Goal: Transaction & Acquisition: Purchase product/service

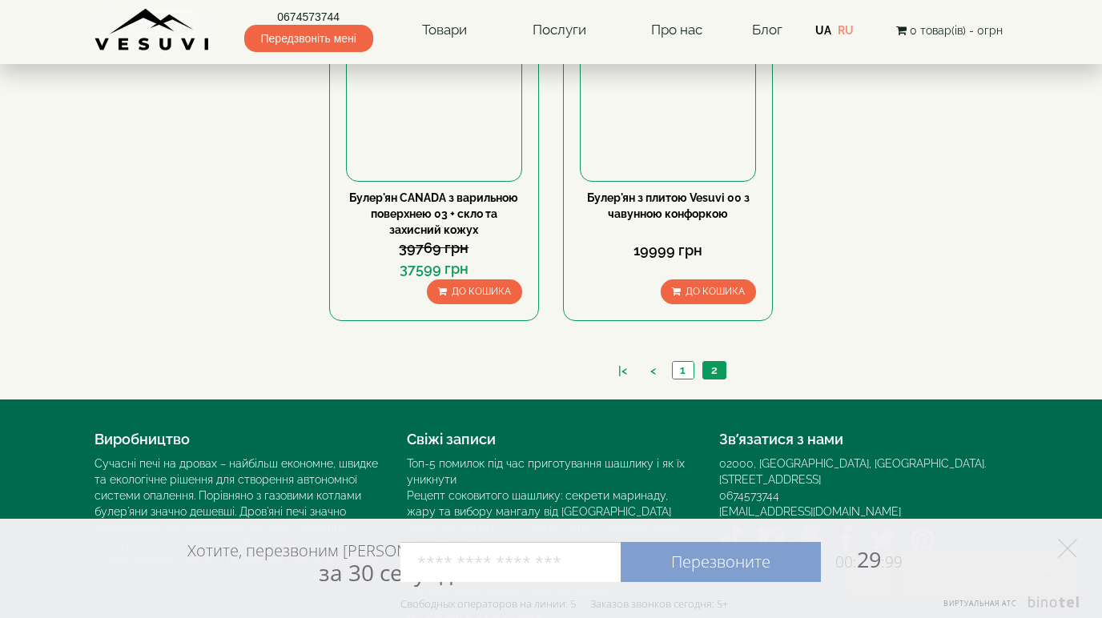
scroll to position [1344, 0]
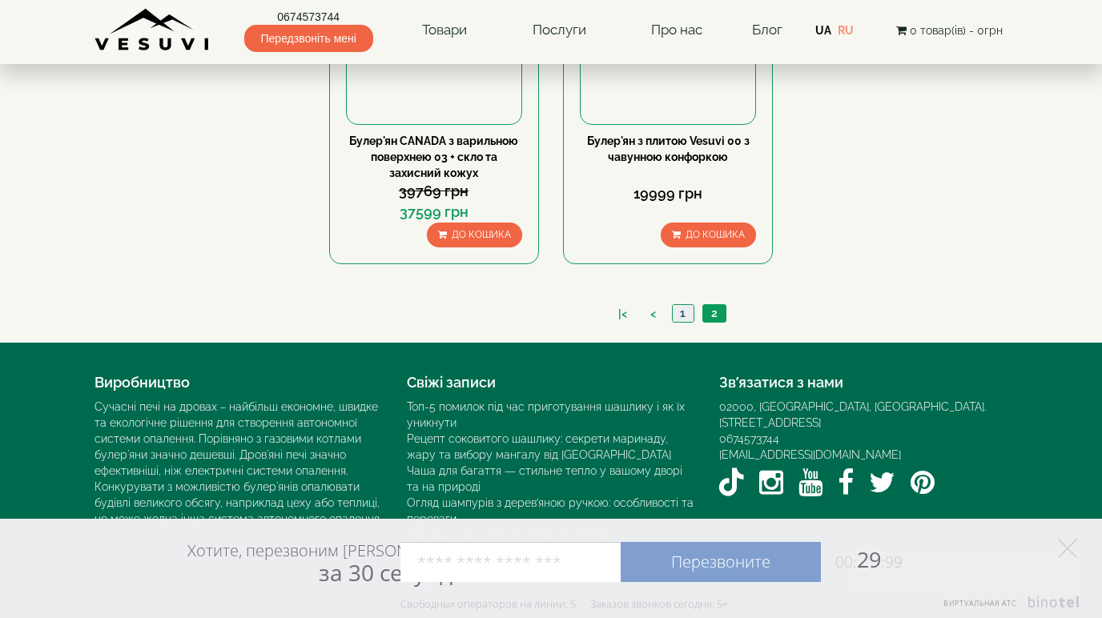
click at [686, 314] on link "1" at bounding box center [683, 313] width 22 height 17
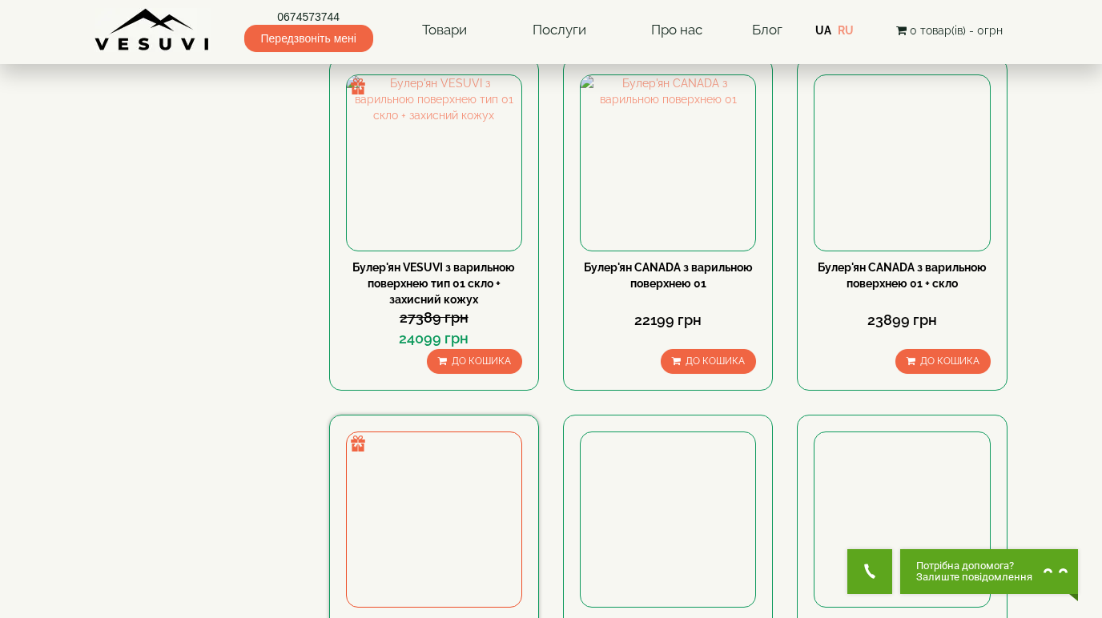
scroll to position [1201, 0]
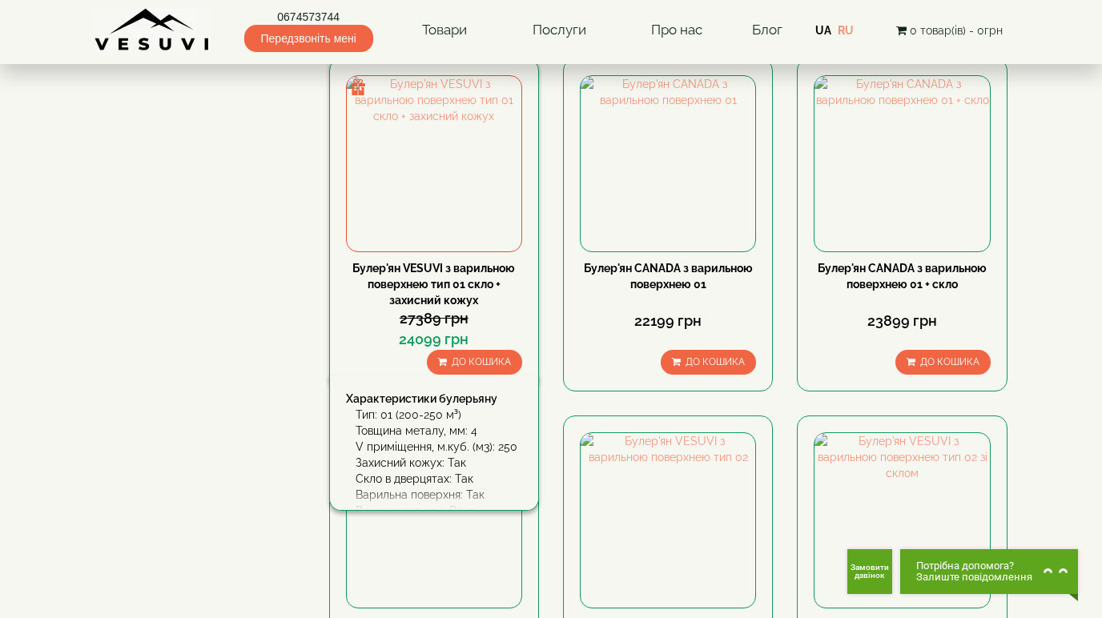
drag, startPoint x: 633, startPoint y: 256, endPoint x: 441, endPoint y: 271, distance: 192.7
drag, startPoint x: 441, startPoint y: 271, endPoint x: 407, endPoint y: 269, distance: 34.5
click at [407, 269] on link "Булер'ян VESUVI з варильною поверхнею тип 01 скло + захисний кожух" at bounding box center [433, 284] width 163 height 45
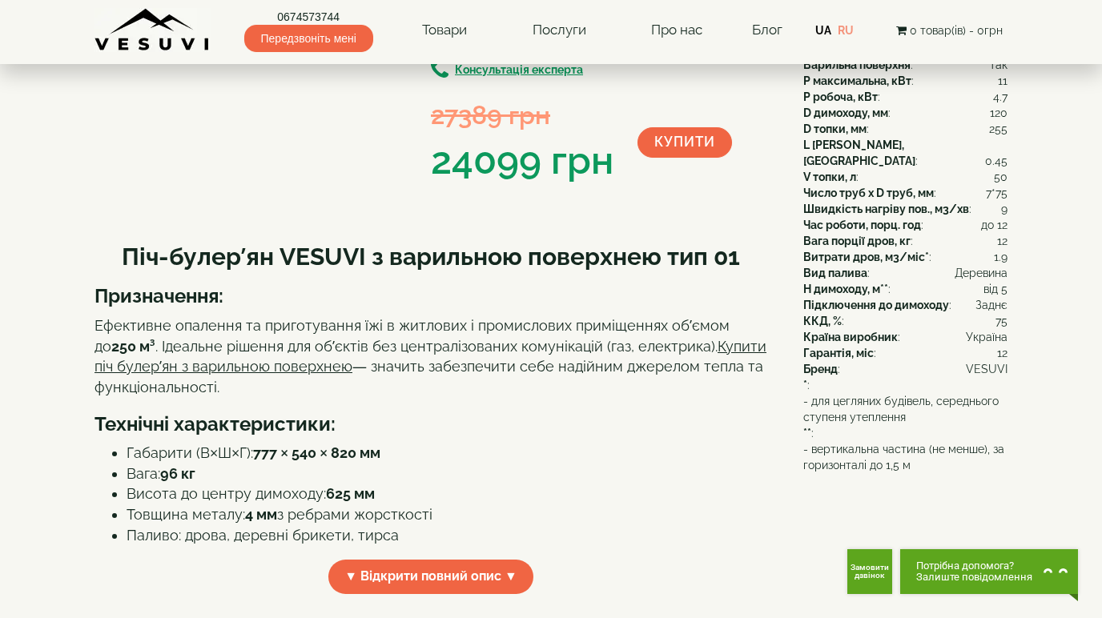
scroll to position [320, 0]
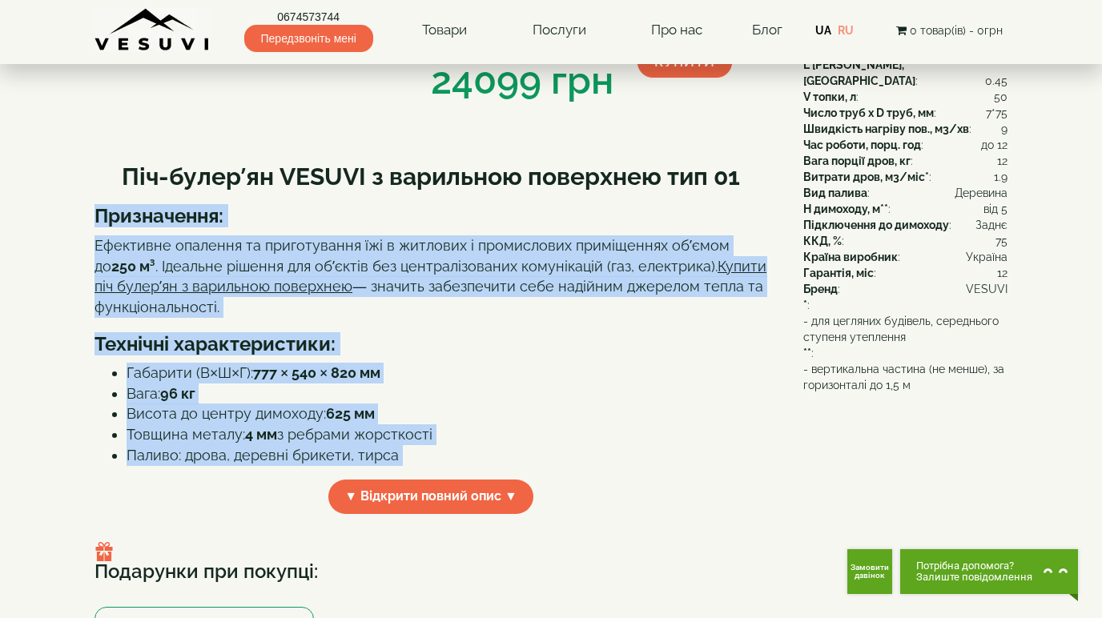
drag, startPoint x: 86, startPoint y: 211, endPoint x: 402, endPoint y: 470, distance: 407.8
click at [402, 470] on div "**********" at bounding box center [550, 564] width 937 height 1527
click at [544, 445] on li "Товщина металу: 4 мм з ребрами жорсткості" at bounding box center [446, 434] width 640 height 21
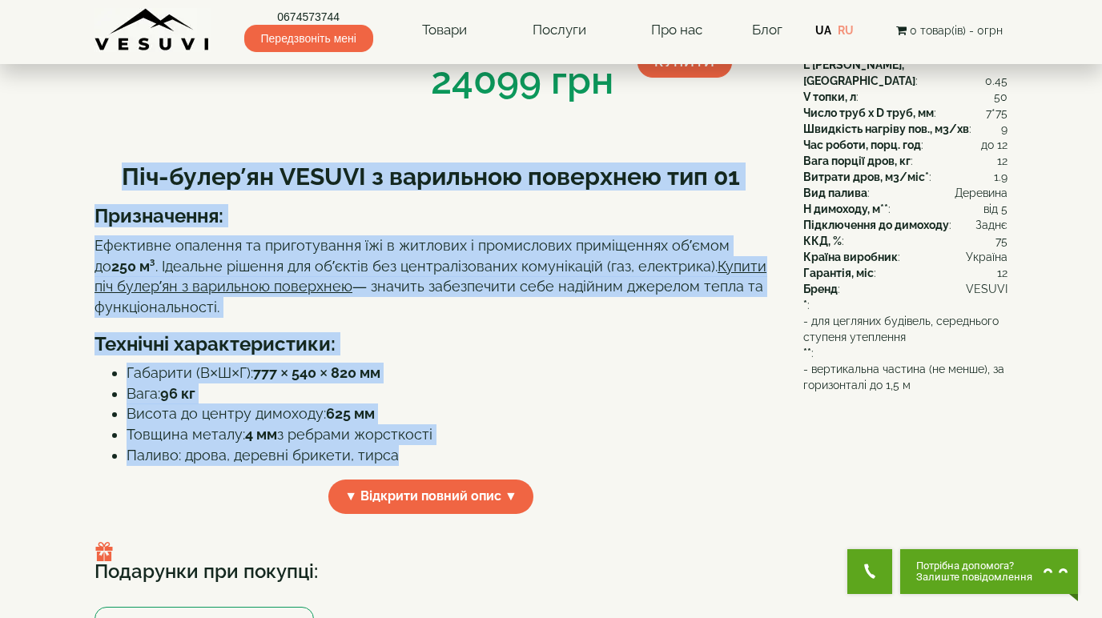
drag, startPoint x: 124, startPoint y: 173, endPoint x: 432, endPoint y: 452, distance: 416.0
click at [432, 452] on div "Піч-булер’ян VESUVI з варильною поверхнею тип 01 Призначення: Ефективне опаленн…" at bounding box center [430, 307] width 672 height 320
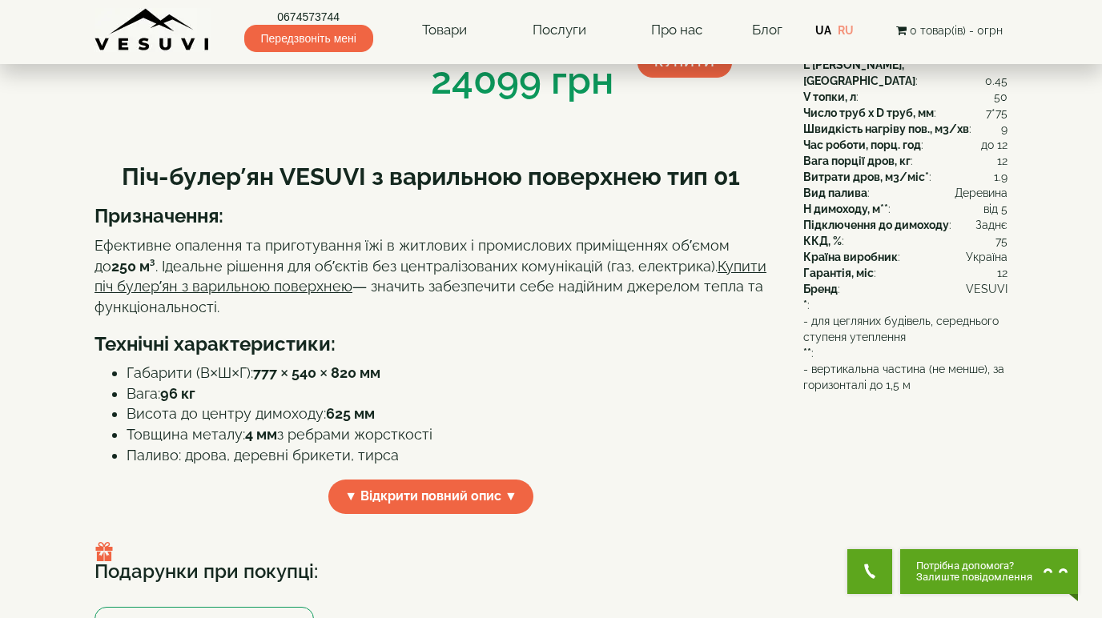
click at [668, 476] on div "Піч-булер’ян VESUVI з варильною поверхнею тип 01 Призначення: Ефективне опаленн…" at bounding box center [436, 336] width 684 height 379
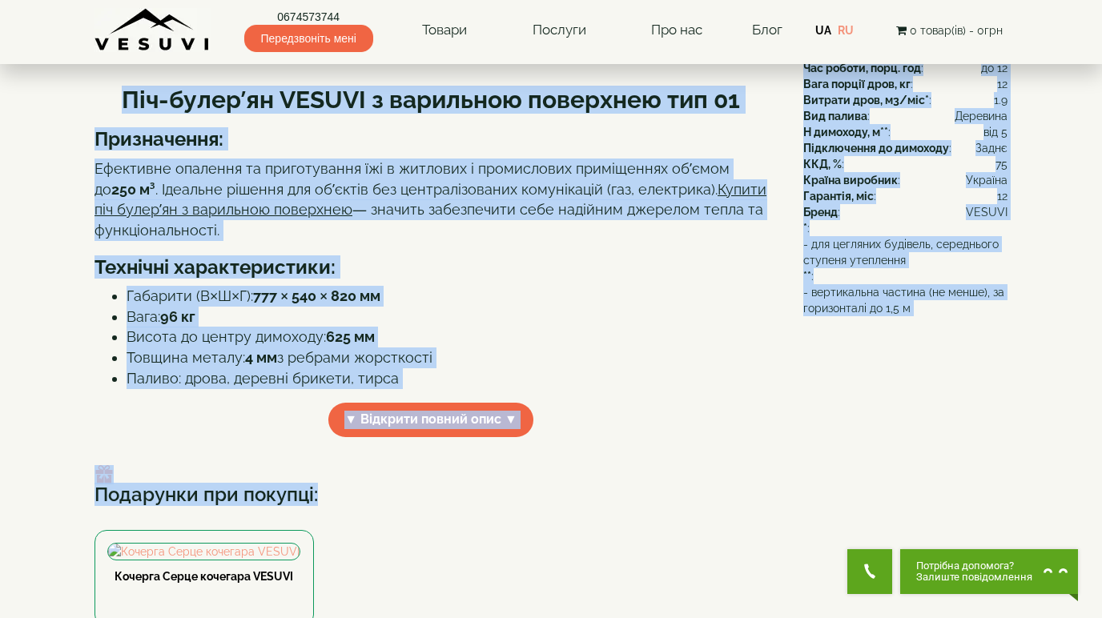
scroll to position [530, 0]
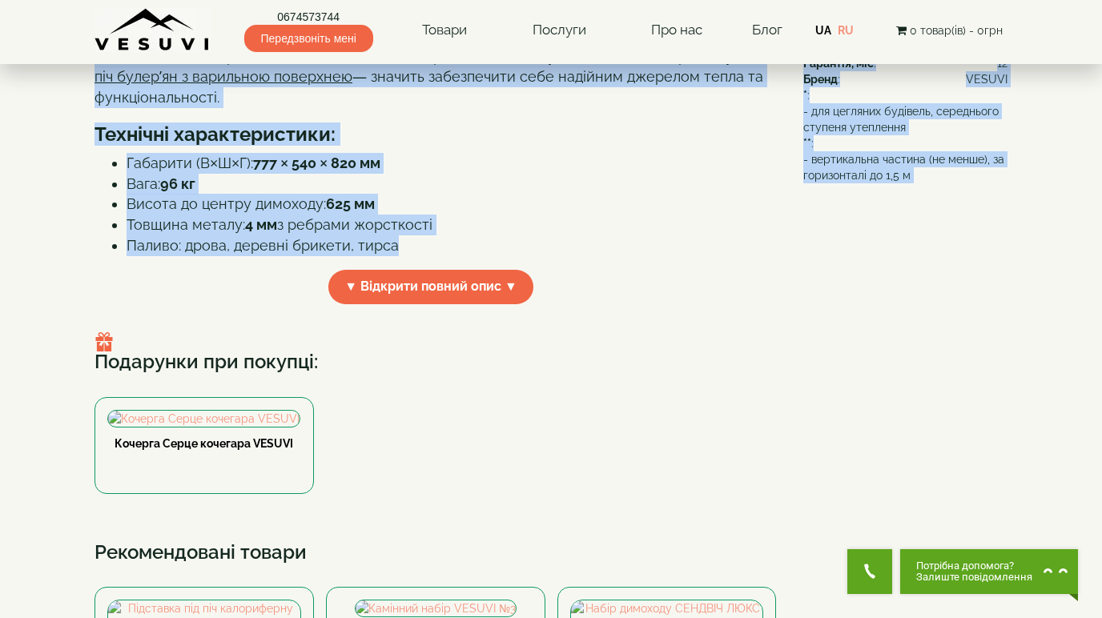
drag, startPoint x: 433, startPoint y: 138, endPoint x: 498, endPoint y: 254, distance: 132.3
copy div "Булер'ян VESUVI з варильною поверхнею тип 01 скло + захисний кожух На складі Ку…"
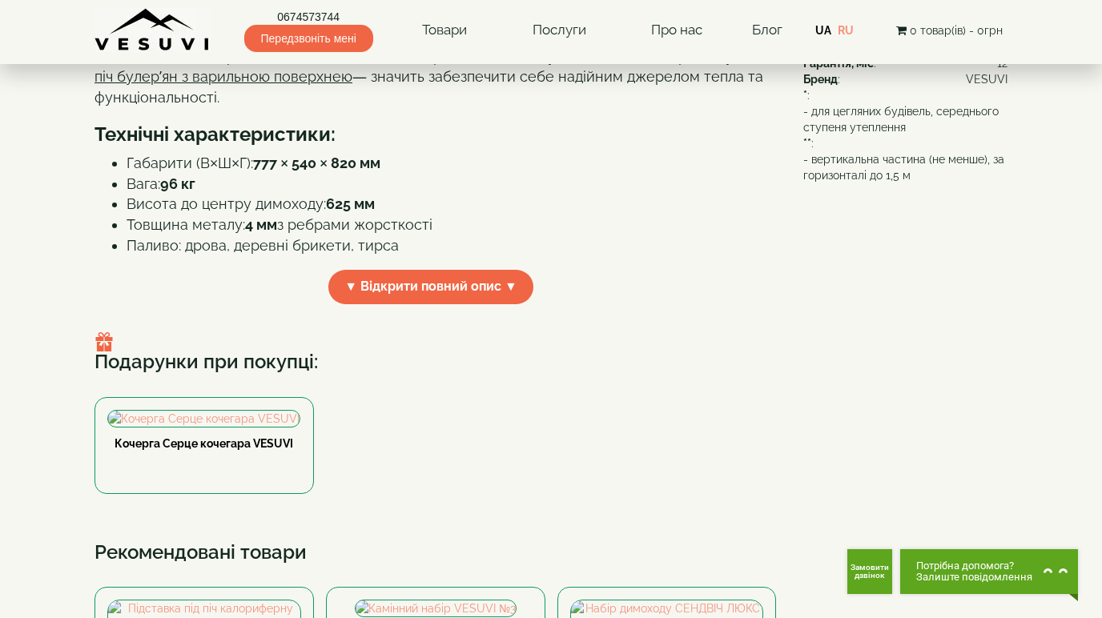
click at [1031, 366] on body "0674573744 Передзвоніть мені Товари Булер'яни VESUVI Мангали від заводу VESUVI …" at bounding box center [551, 432] width 1102 height 1924
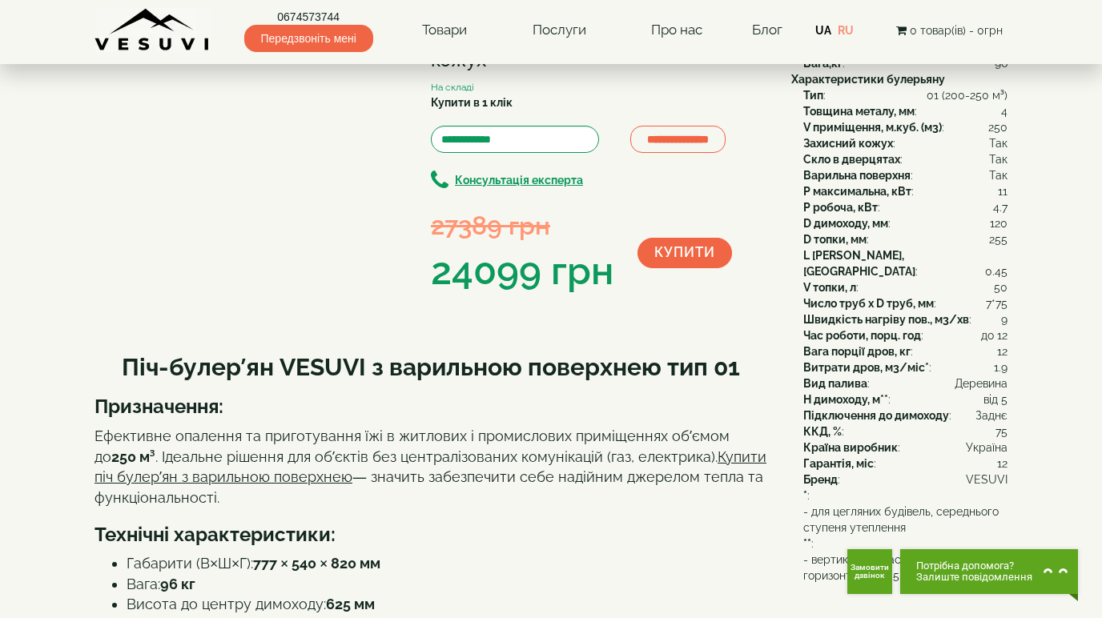
scroll to position [0, 0]
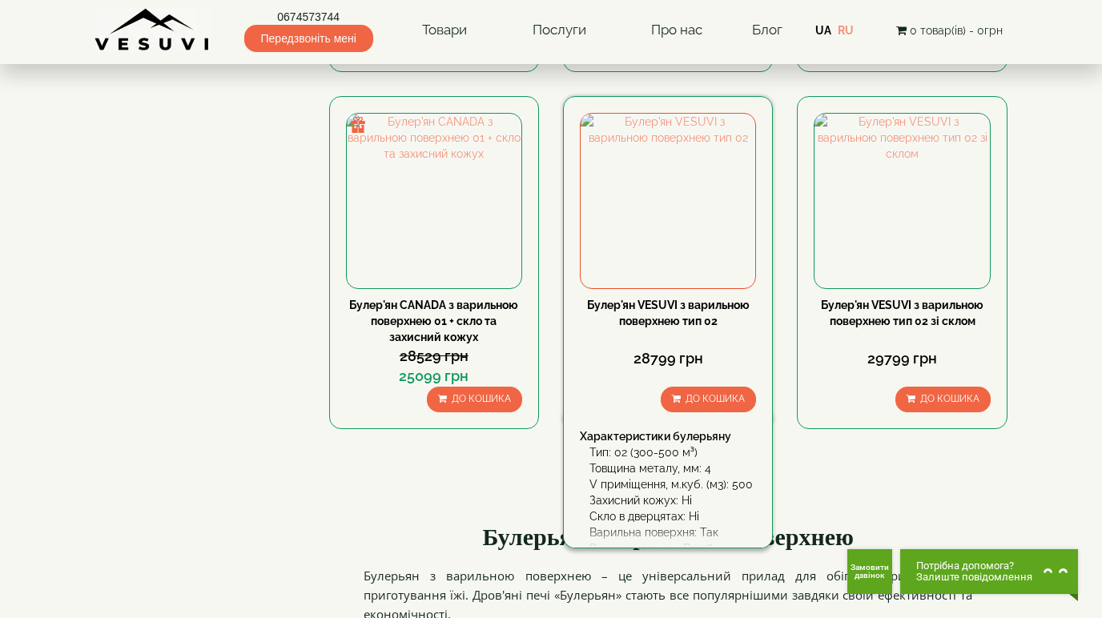
scroll to position [1521, 0]
click at [653, 253] on img at bounding box center [667, 200] width 175 height 175
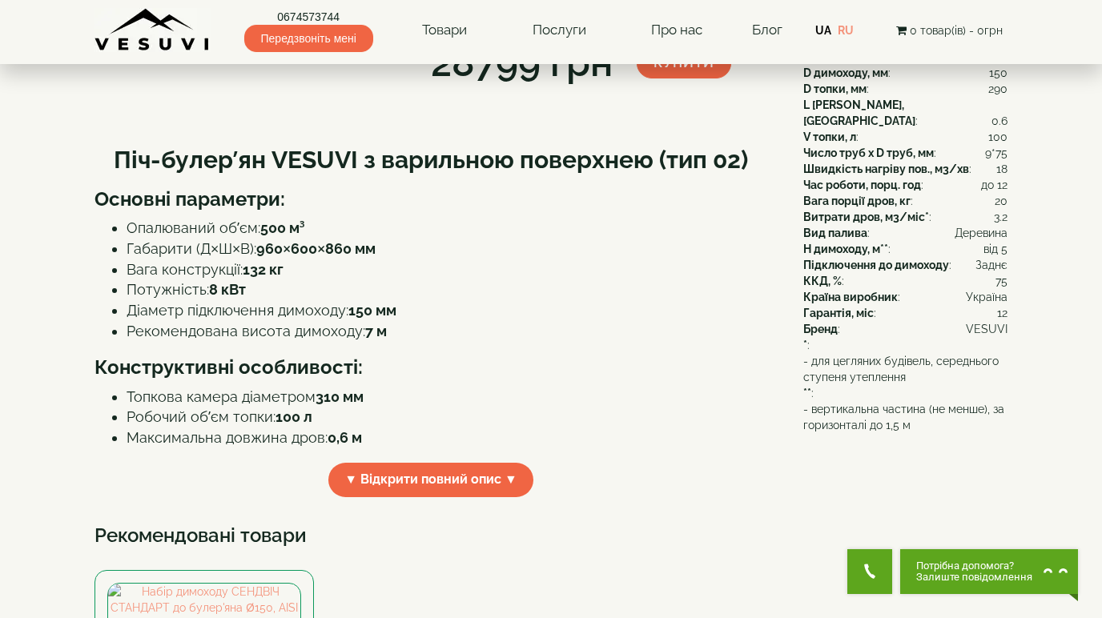
scroll to position [320, 0]
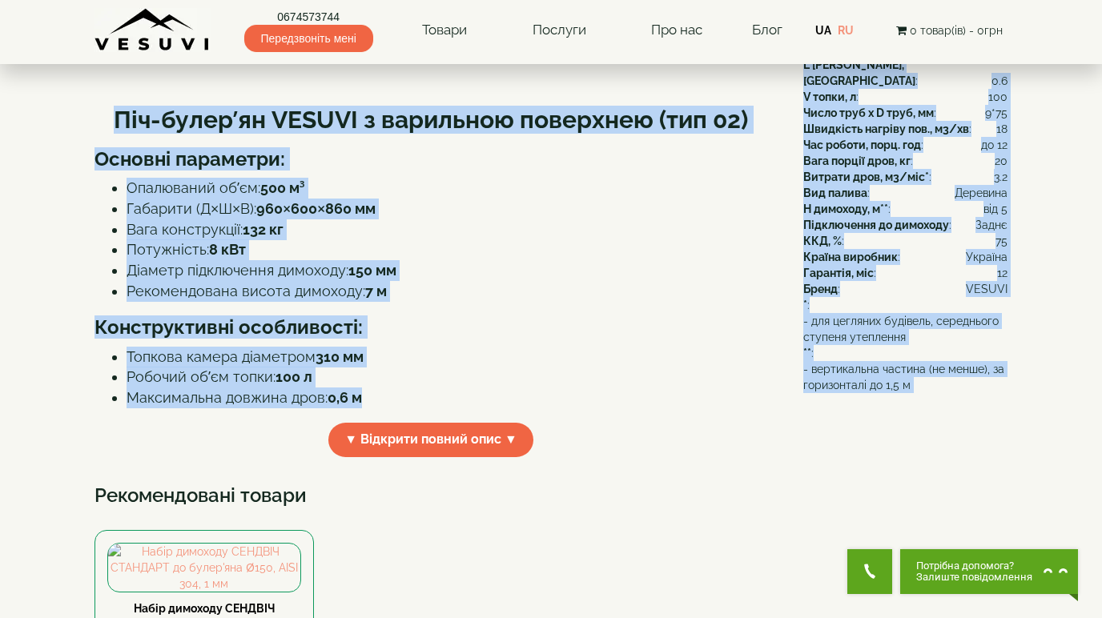
drag, startPoint x: 433, startPoint y: 137, endPoint x: 764, endPoint y: 464, distance: 465.3
click at [764, 464] on div "**********" at bounding box center [550, 135] width 913 height 668
copy div "Булер'ян VESUVI з варильною поверхнею тип 02 На складі Купити в 1 клік Консульт…"
